Goal: Task Accomplishment & Management: Manage account settings

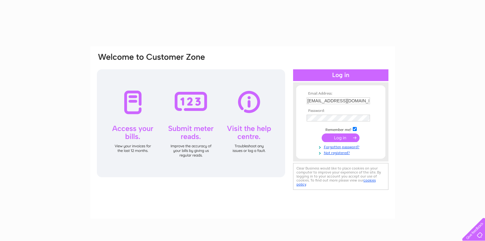
click at [336, 139] on input "submit" at bounding box center [341, 137] width 38 height 9
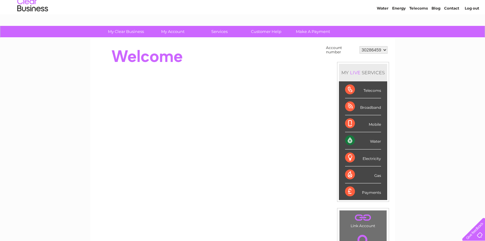
scroll to position [31, 0]
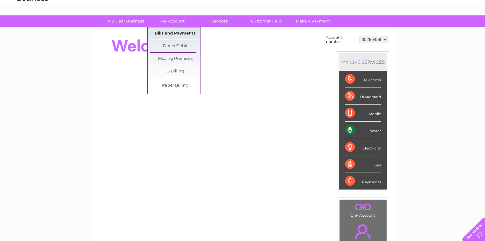
click at [178, 31] on link "Bills and Payments" at bounding box center [175, 33] width 51 height 12
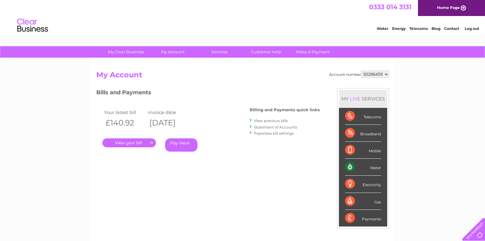
click at [143, 140] on link "." at bounding box center [130, 142] width 54 height 9
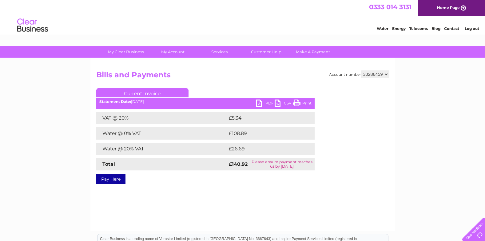
click at [263, 103] on link "PDF" at bounding box center [265, 103] width 18 height 9
click at [260, 103] on link "PDF" at bounding box center [265, 103] width 18 height 9
